Goal: Transaction & Acquisition: Subscribe to service/newsletter

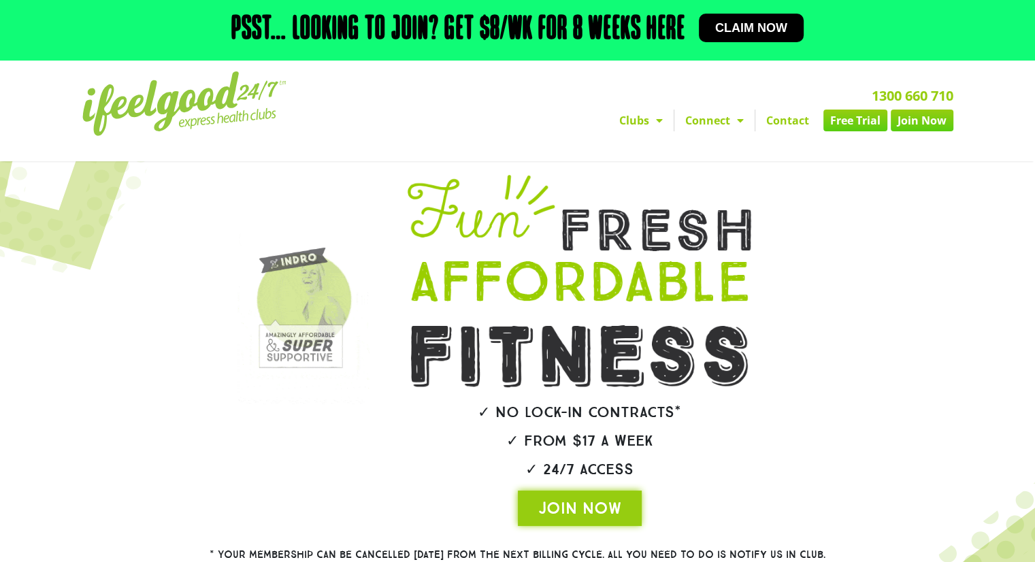
click at [541, 129] on nav "Clubs [GEOGRAPHIC_DATA] [GEOGRAPHIC_DATA] [GEOGRAPHIC_DATA] [GEOGRAPHIC_DATA] […" at bounding box center [672, 121] width 561 height 22
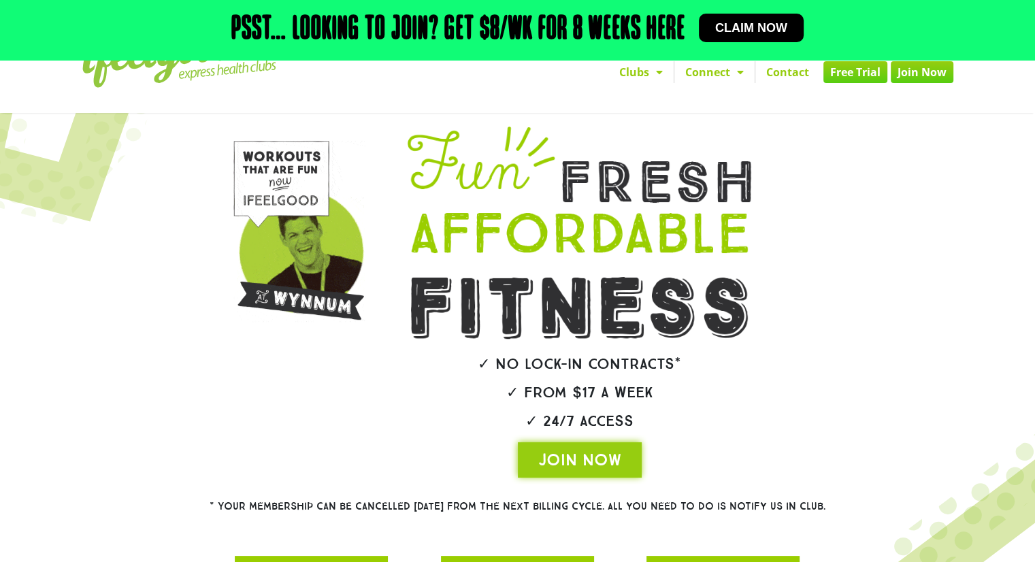
scroll to position [49, 0]
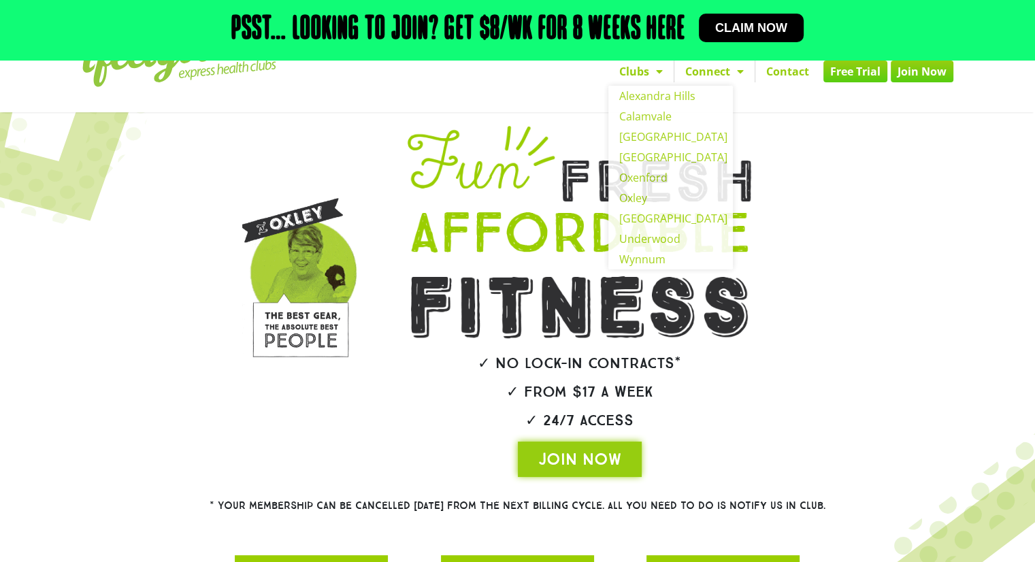
click at [531, 95] on div "1300 660 710 Clubs [GEOGRAPHIC_DATA] [GEOGRAPHIC_DATA] [GEOGRAPHIC_DATA] [GEOGR…" at bounding box center [672, 62] width 575 height 92
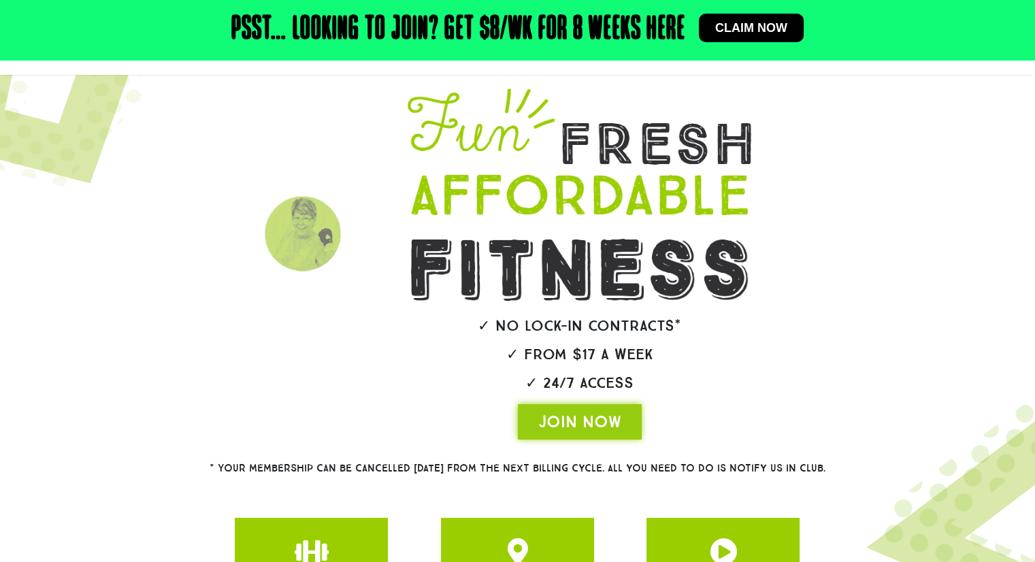
scroll to position [117, 0]
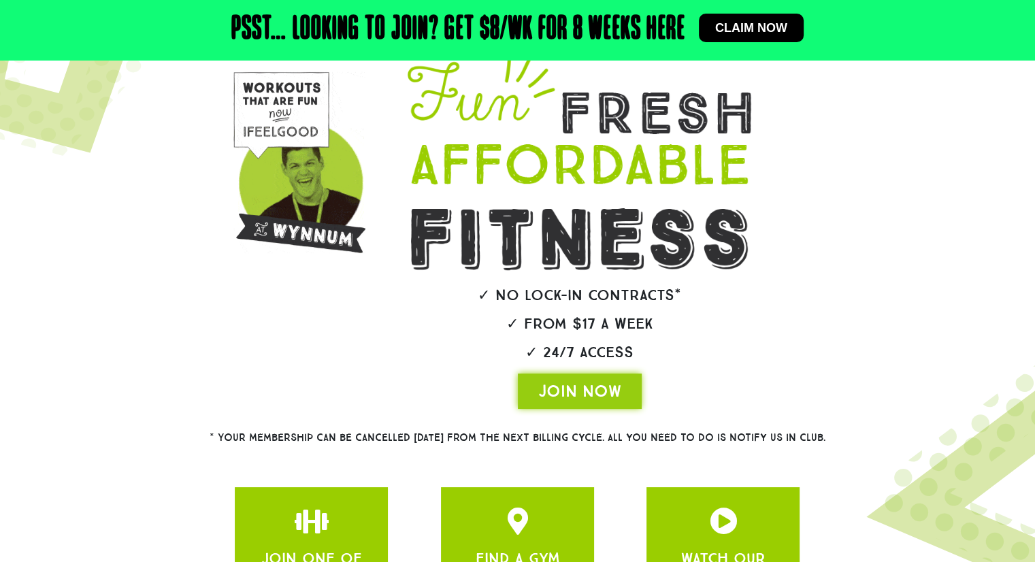
click at [416, 343] on div "✓ No lock-in contracts* ✓ From $17 a week ✓ 24/7 Access JOIN NOW" at bounding box center [580, 233] width 434 height 365
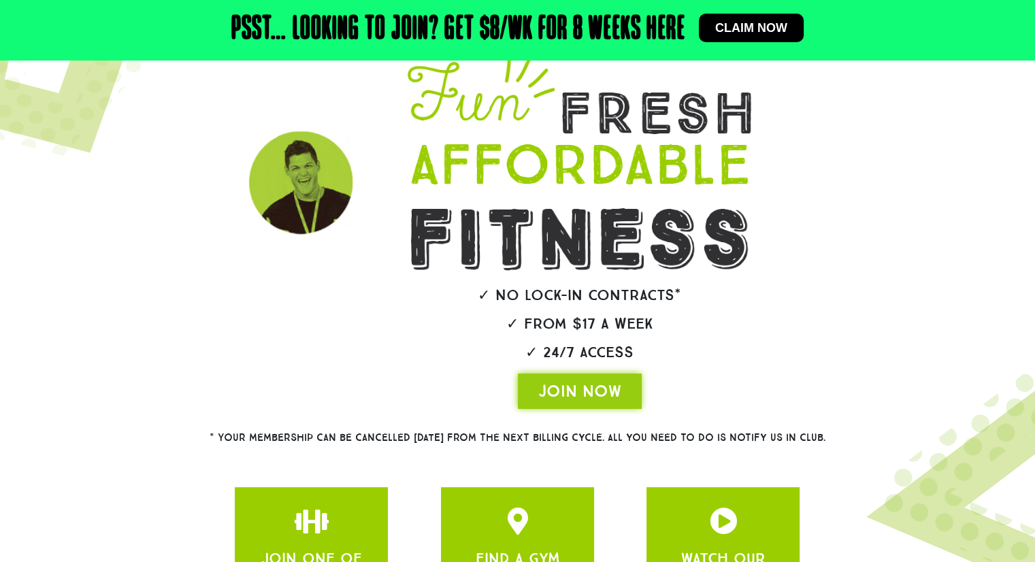
click at [414, 338] on div "✓ No lock-in contracts* ✓ From $17 a week ✓ 24/7 Access JOIN NOW" at bounding box center [580, 233] width 434 height 365
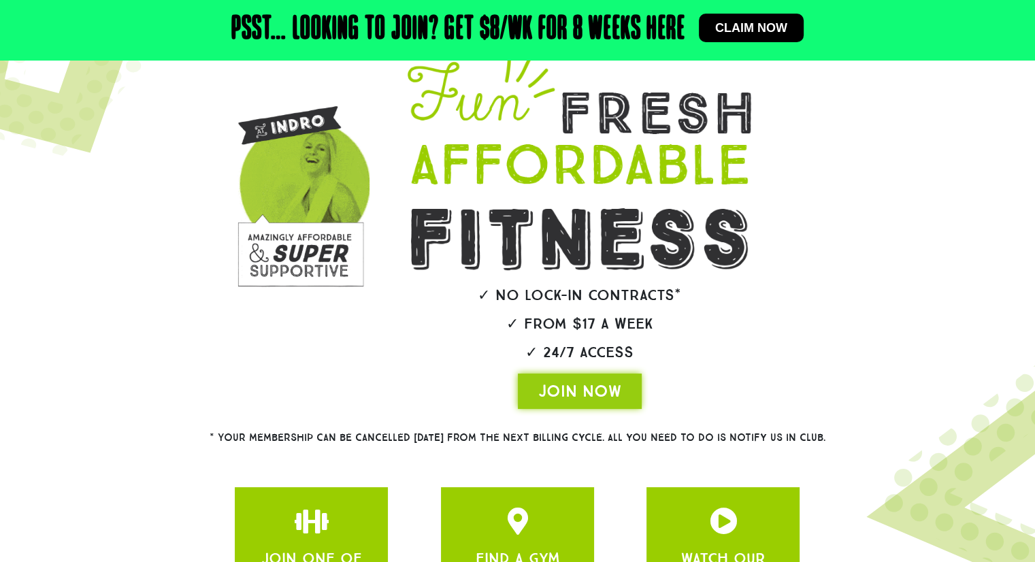
click at [409, 338] on div "✓ No lock-in contracts* ✓ From $17 a week ✓ 24/7 Access JOIN NOW" at bounding box center [580, 233] width 434 height 365
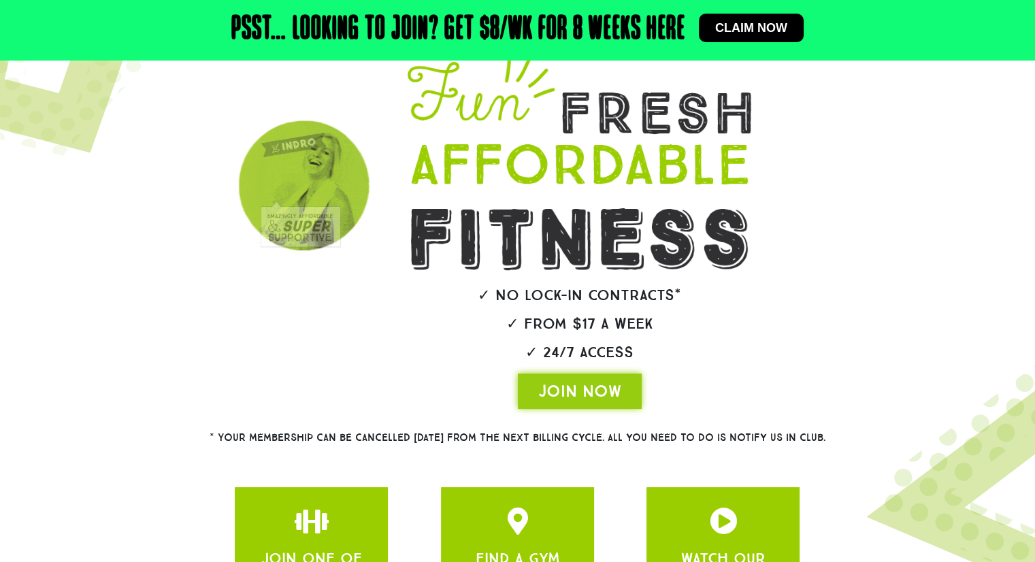
click at [409, 331] on h2 "✓ From $17 a week" at bounding box center [580, 323] width 421 height 15
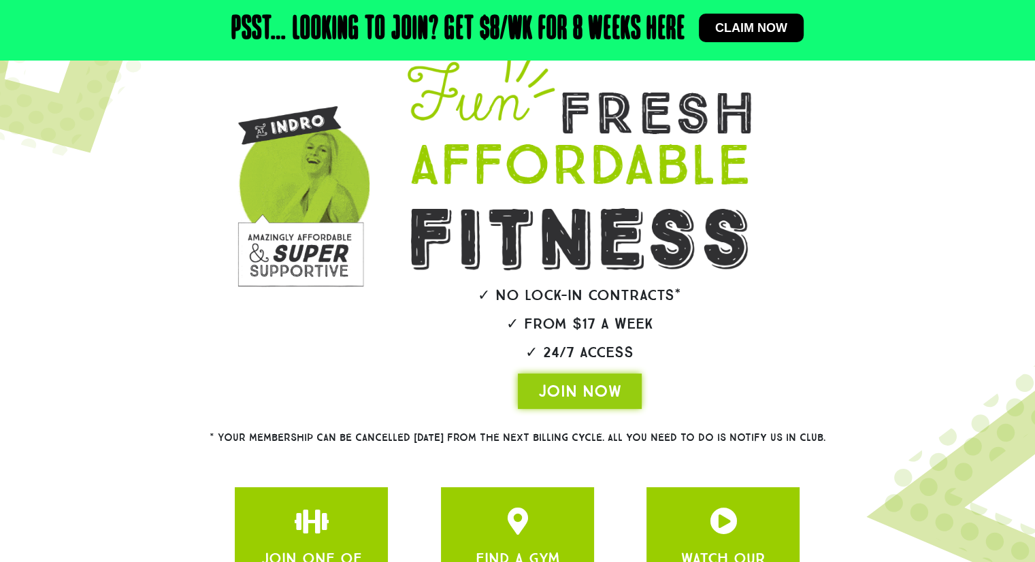
click at [436, 330] on h2 "✓ From $17 a week" at bounding box center [580, 323] width 421 height 15
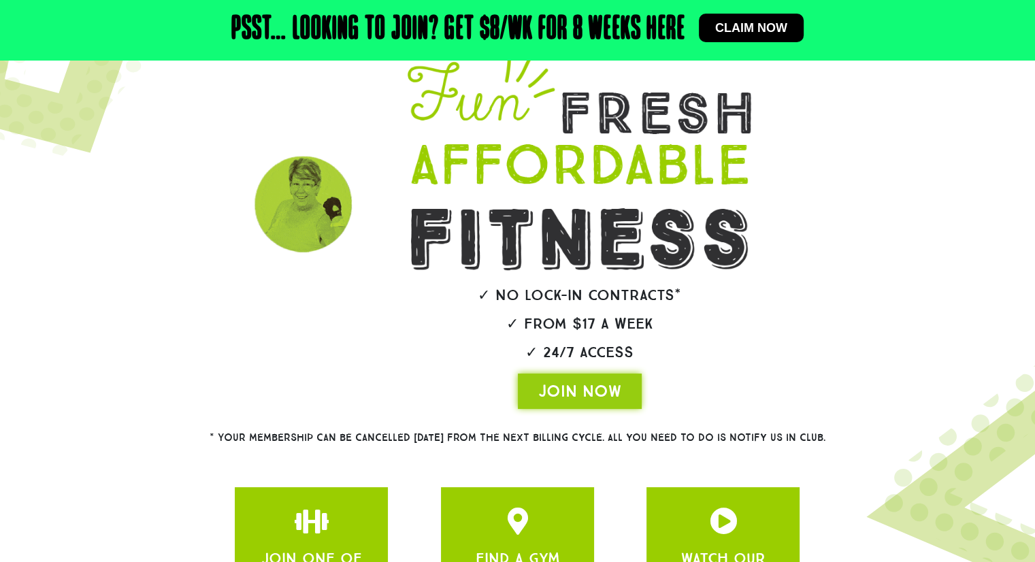
click at [435, 330] on h2 "✓ From $17 a week" at bounding box center [580, 323] width 421 height 15
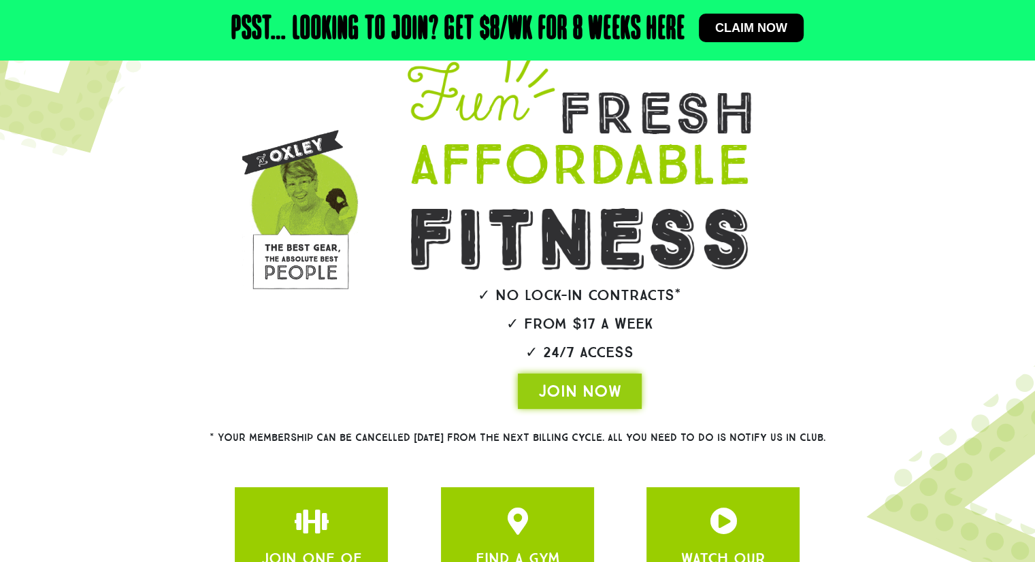
click at [434, 327] on h2 "✓ From $17 a week" at bounding box center [580, 323] width 421 height 15
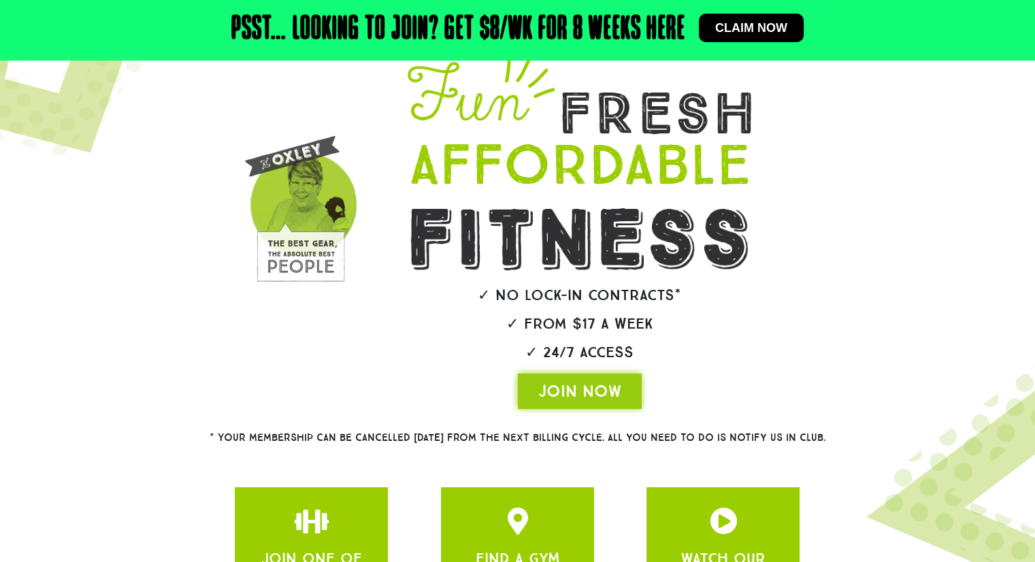
click at [431, 335] on div "✓ No lock-in contracts* ✓ From $17 a week ✓ 24/7 Access JOIN NOW" at bounding box center [580, 233] width 434 height 365
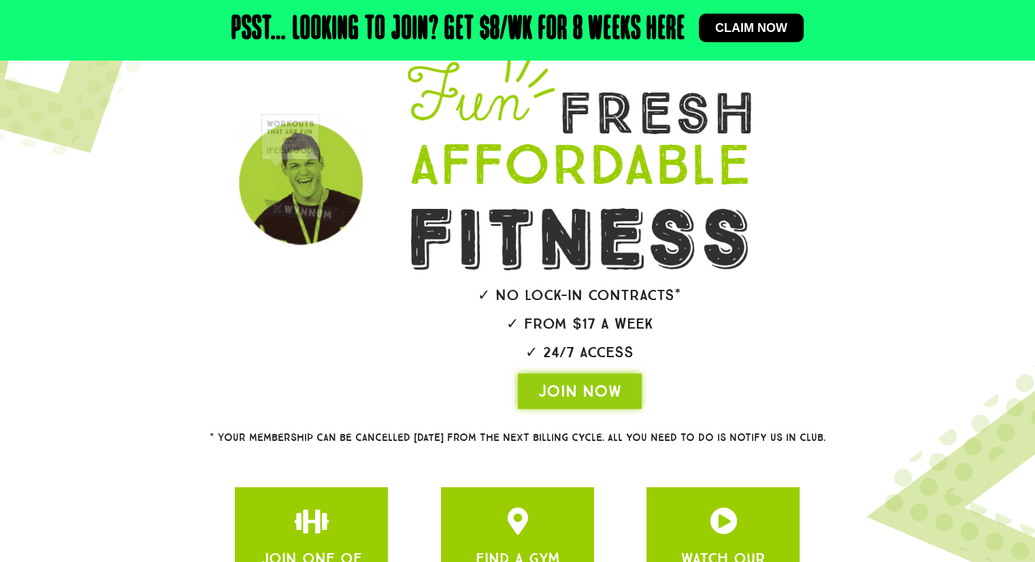
click at [412, 348] on h2 "✓ 24/7 Access" at bounding box center [580, 352] width 421 height 15
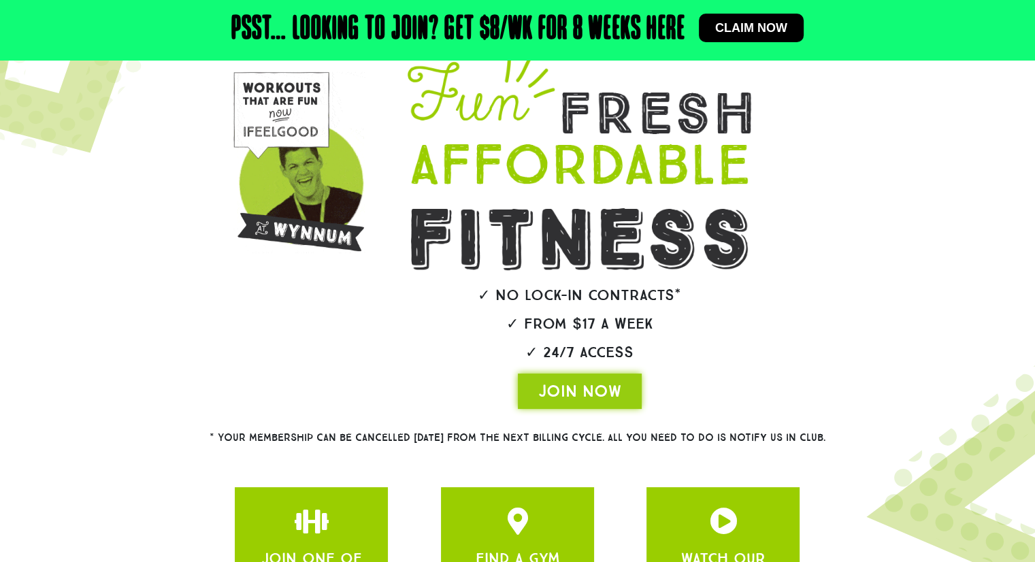
click at [412, 348] on h2 "✓ 24/7 Access" at bounding box center [580, 352] width 421 height 15
click at [387, 326] on h2 "✓ From $17 a week" at bounding box center [580, 323] width 421 height 15
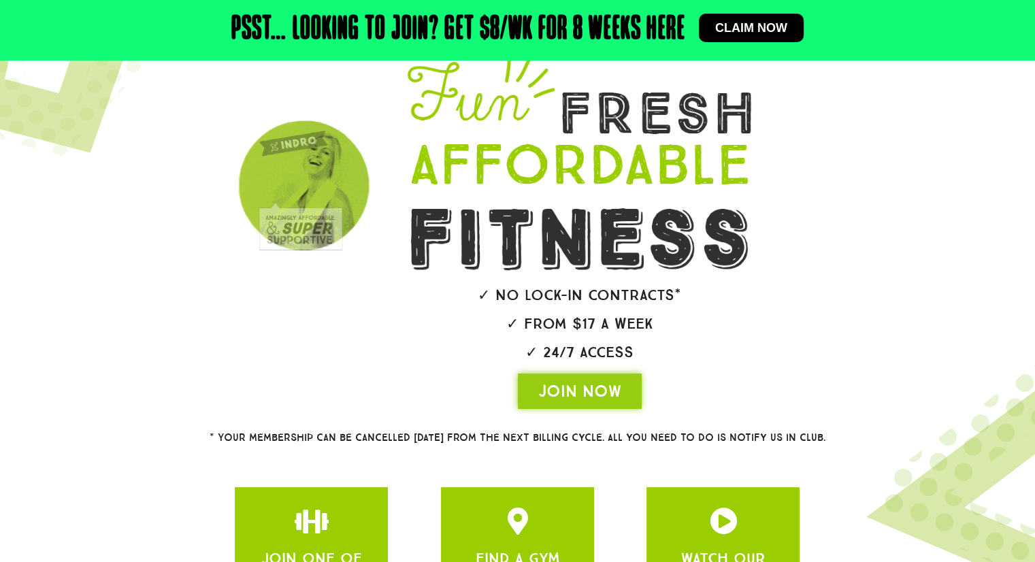
click at [387, 326] on h2 "✓ From $17 a week" at bounding box center [580, 323] width 421 height 15
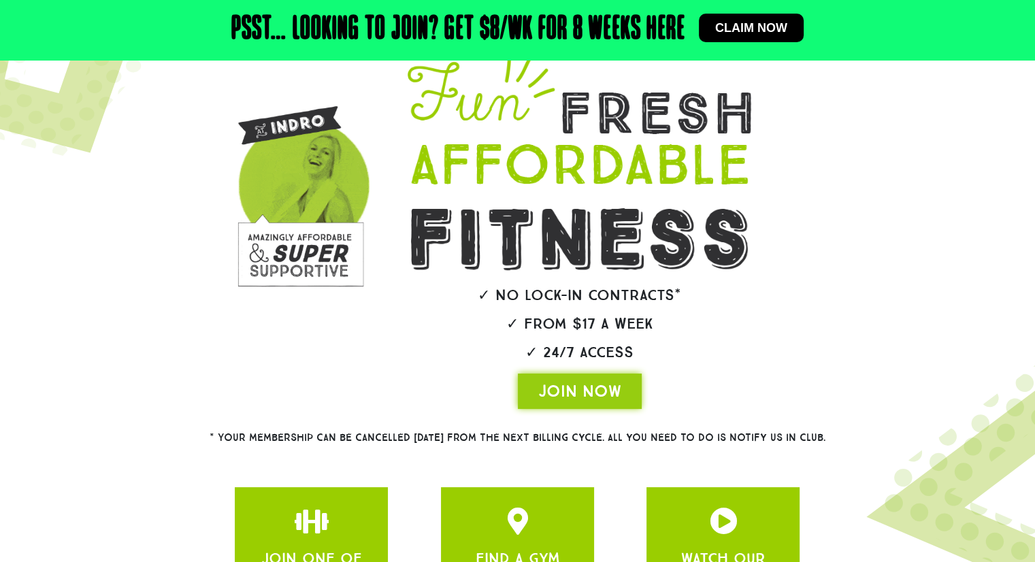
click at [387, 326] on h2 "✓ From $17 a week" at bounding box center [580, 323] width 421 height 15
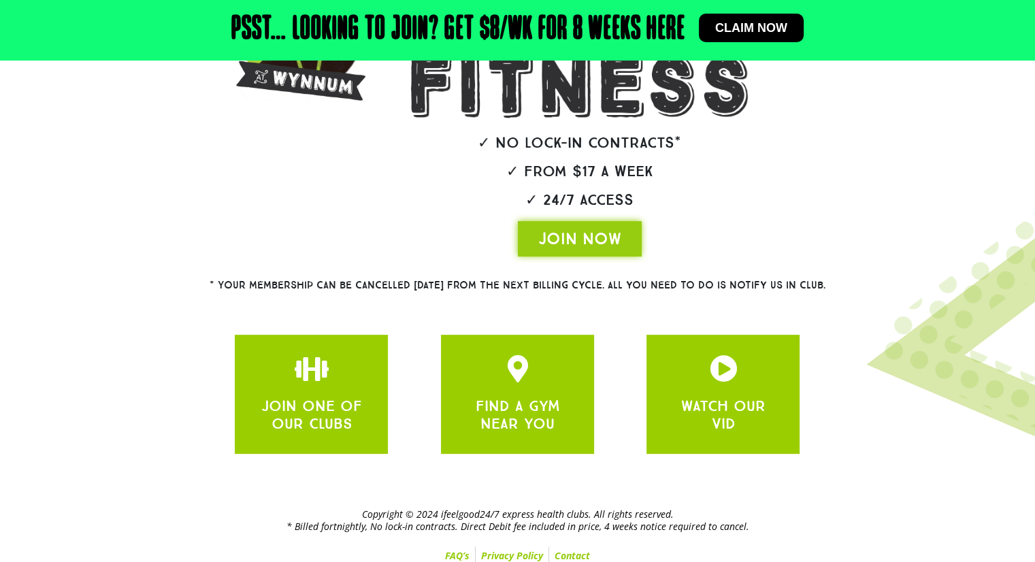
scroll to position [279, 0]
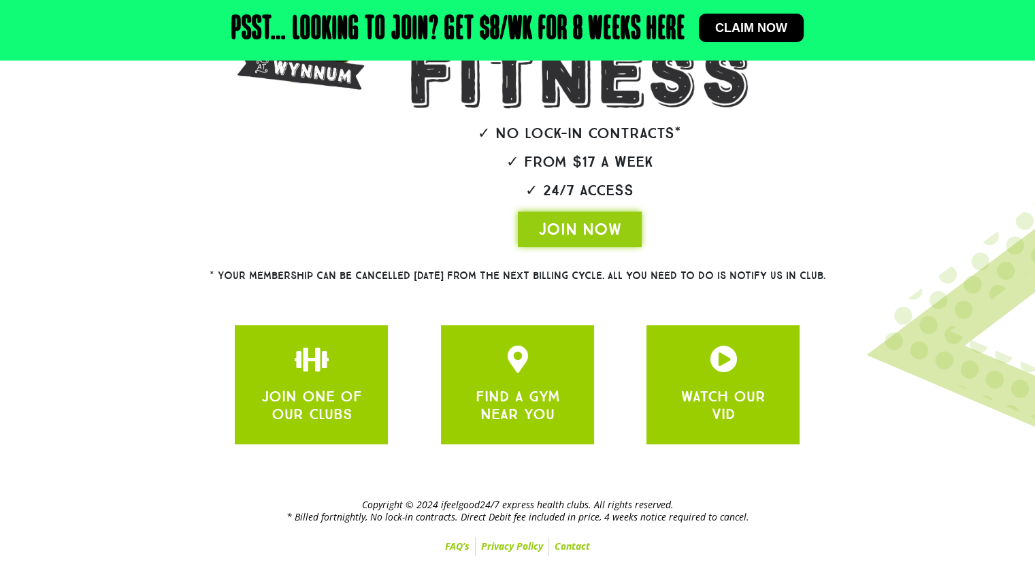
click at [414, 374] on div "JOIN ONE OF OUR CLUBS FIND A GYM NEAR YOU WATCH OUR VID" at bounding box center [517, 384] width 578 height 133
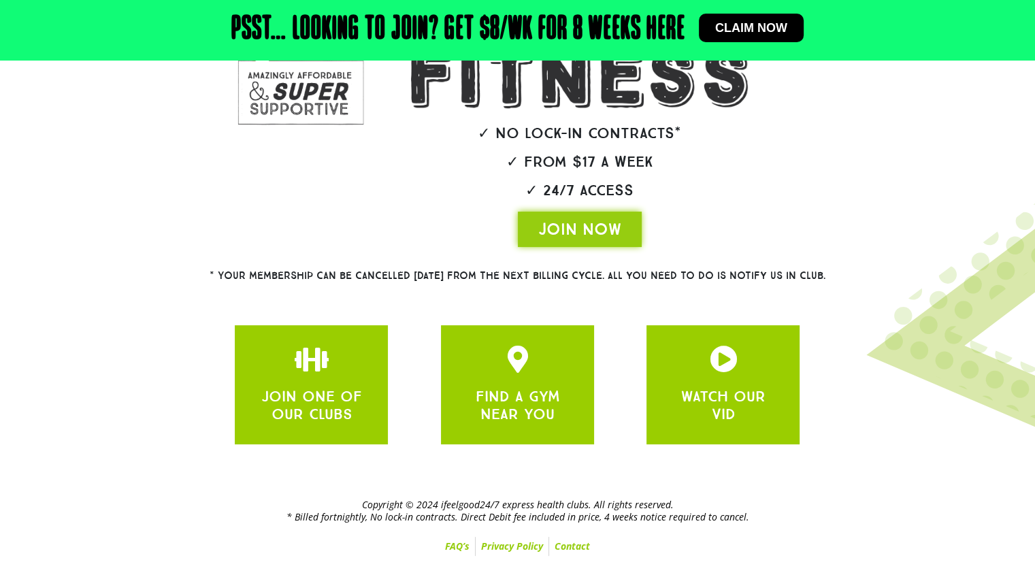
click at [414, 374] on div "JOIN ONE OF OUR CLUBS FIND A GYM NEAR YOU WATCH OUR VID" at bounding box center [517, 384] width 578 height 133
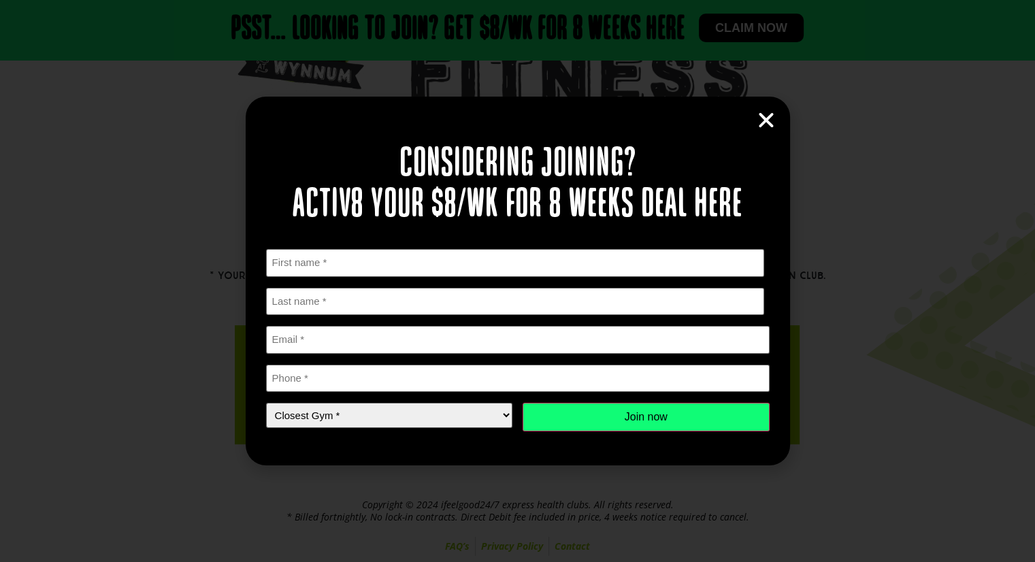
click at [763, 119] on icon "Close" at bounding box center [766, 120] width 20 height 20
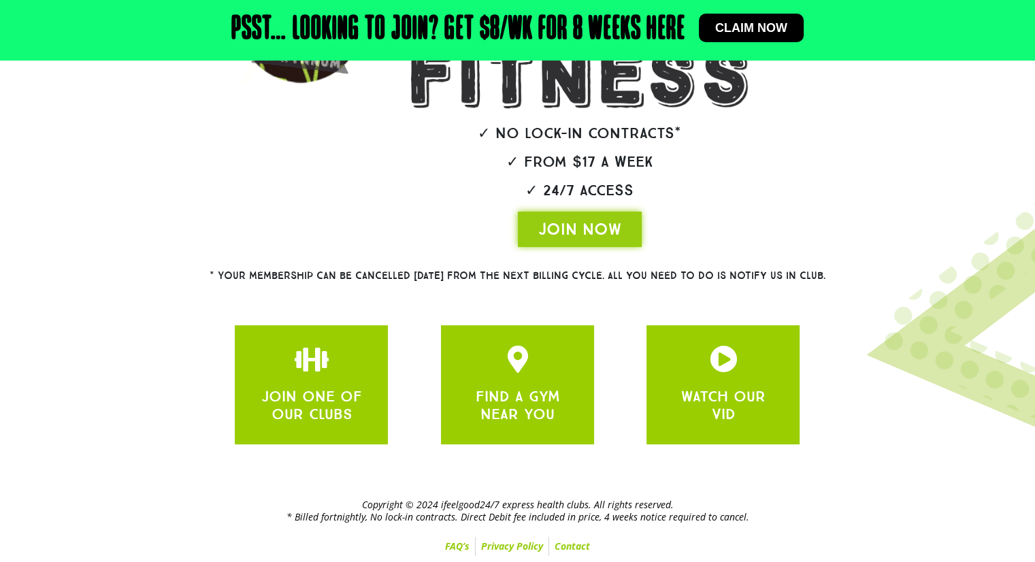
click at [765, 228] on div "JOIN NOW" at bounding box center [580, 229] width 421 height 35
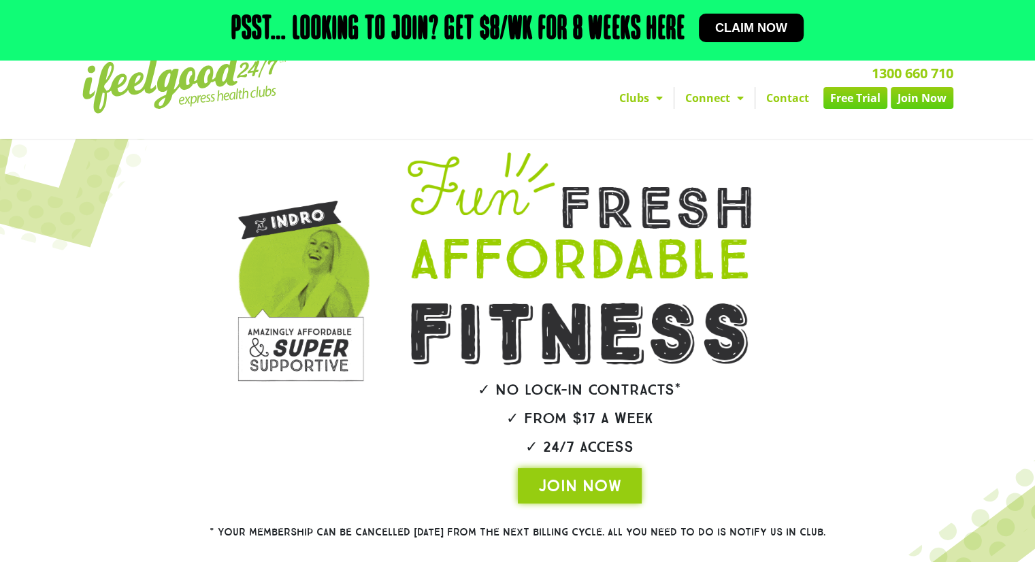
scroll to position [0, 0]
